Goal: Task Accomplishment & Management: Use online tool/utility

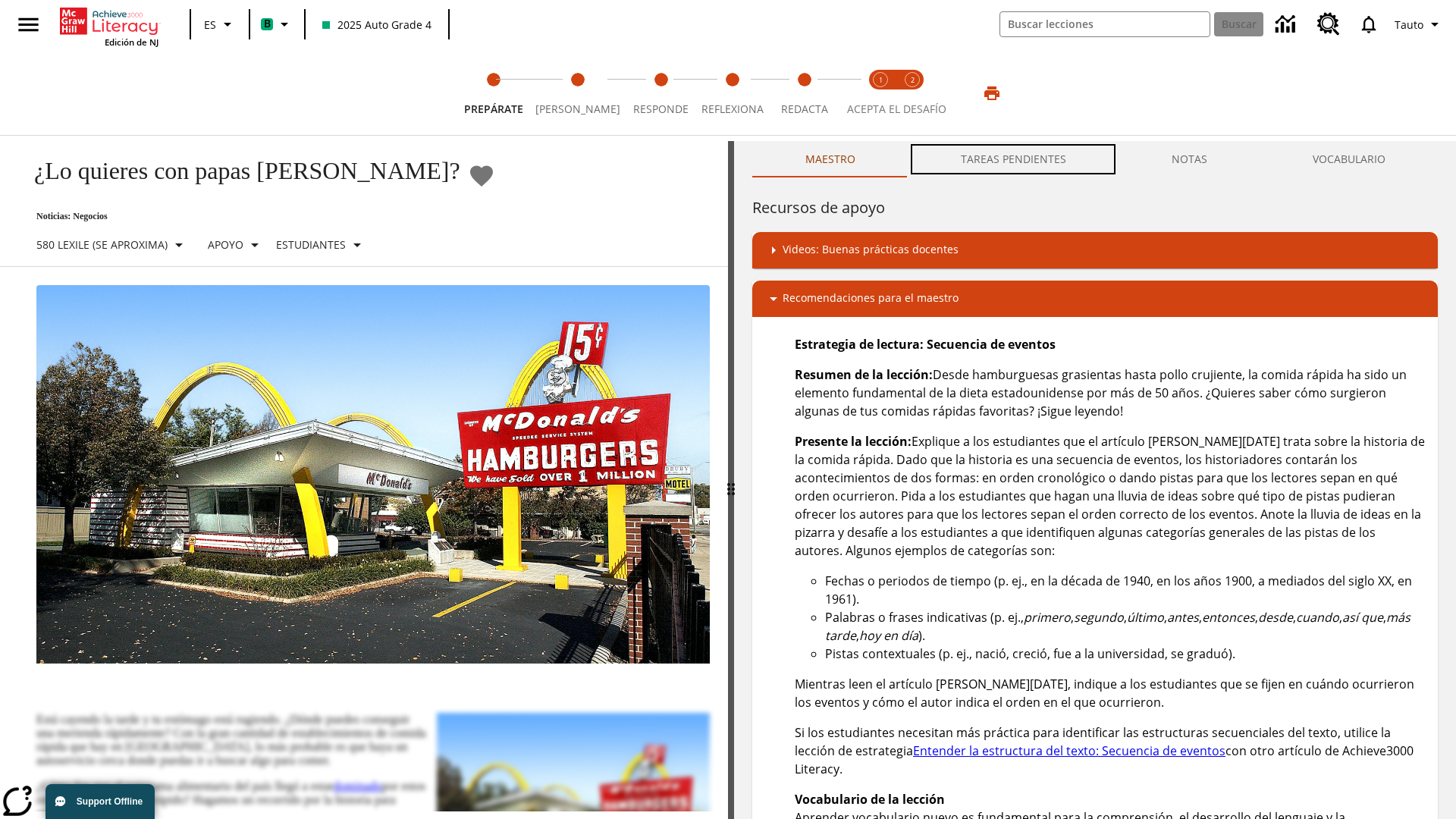
click at [1013, 159] on button "TAREAS PENDIENTES" at bounding box center [1012, 159] width 210 height 36
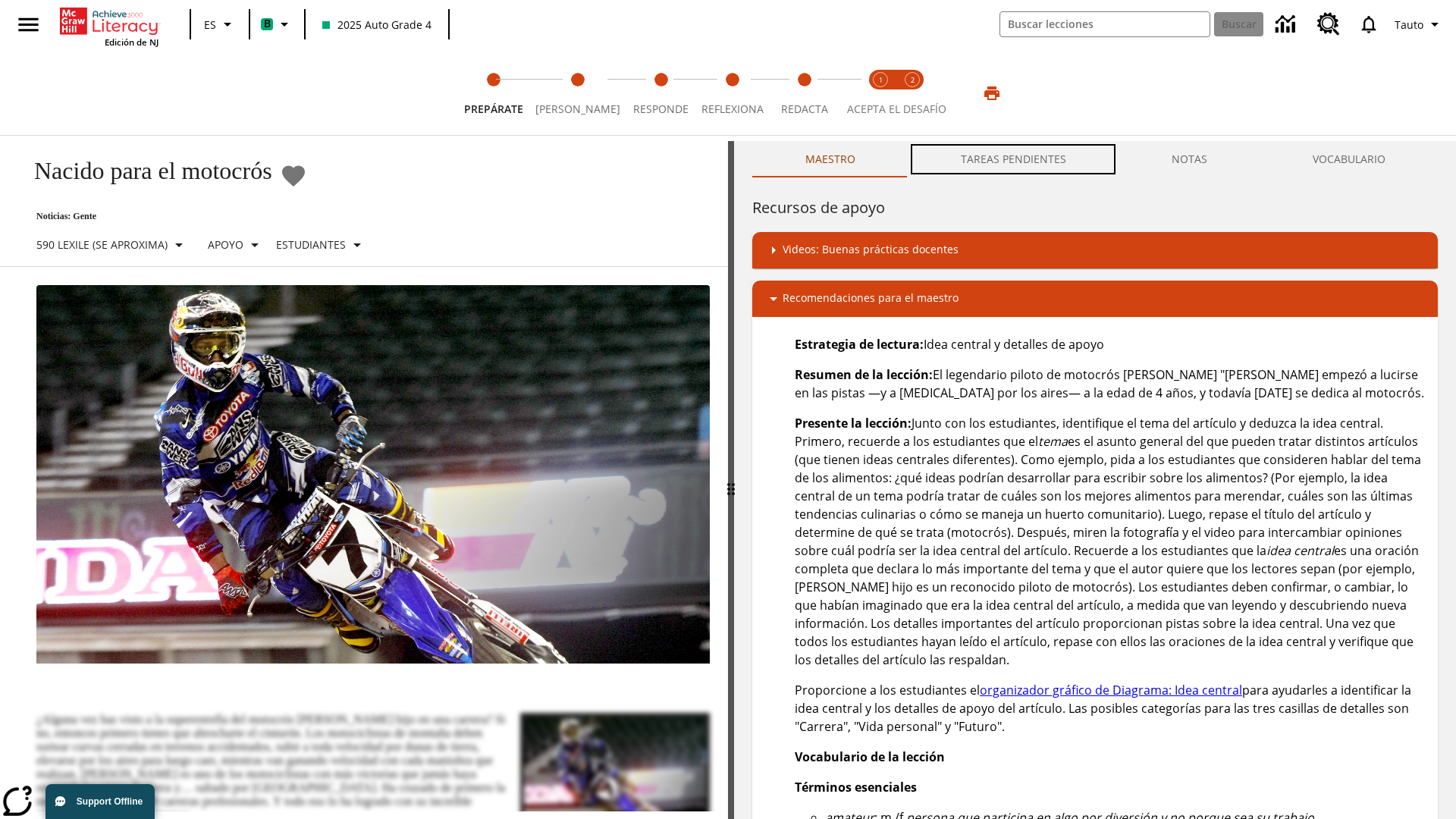
click at [1013, 159] on button "TAREAS PENDIENTES" at bounding box center [1012, 159] width 210 height 36
